Goal: Find specific page/section

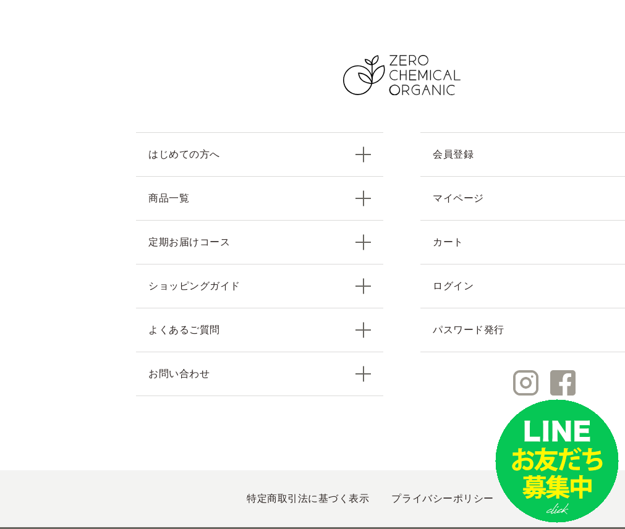
scroll to position [771, 0]
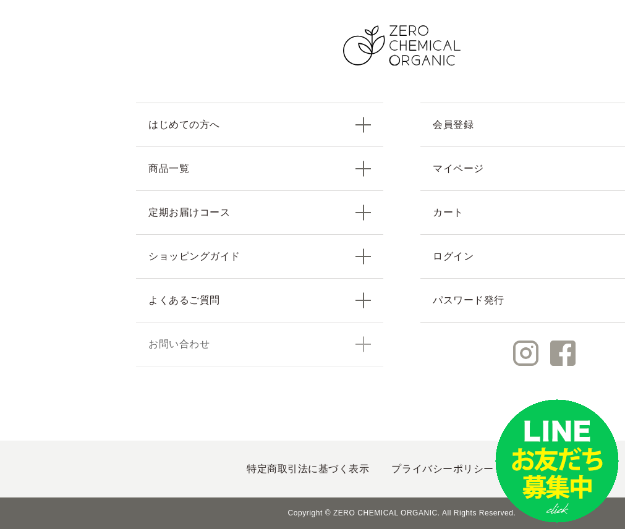
click at [351, 356] on link "お問い合わせ" at bounding box center [259, 344] width 247 height 44
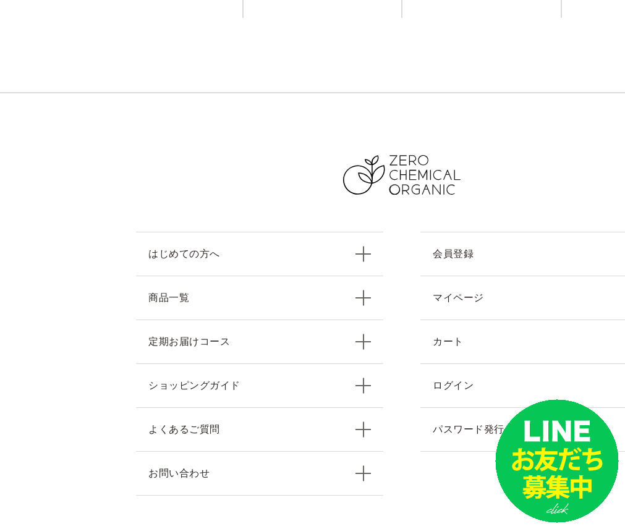
scroll to position [1488, 0]
